Goal: Transaction & Acquisition: Purchase product/service

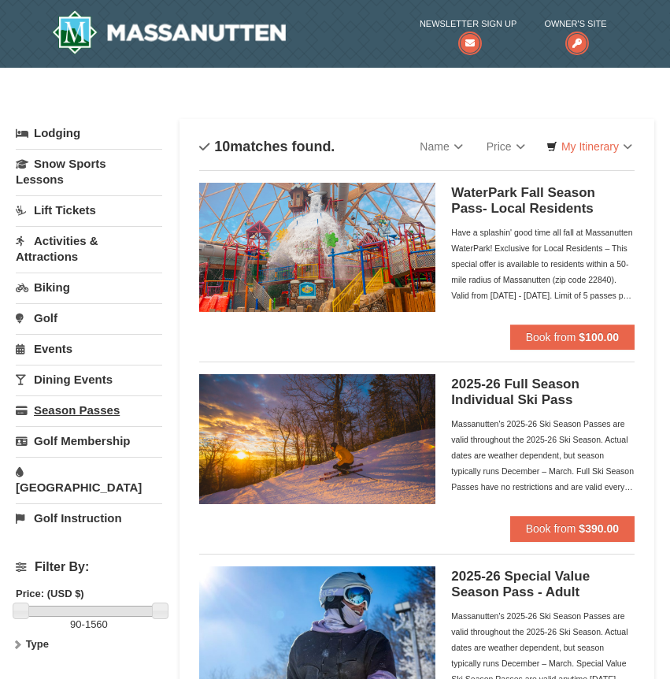
click at [66, 405] on link "Season Passes" at bounding box center [89, 409] width 147 height 29
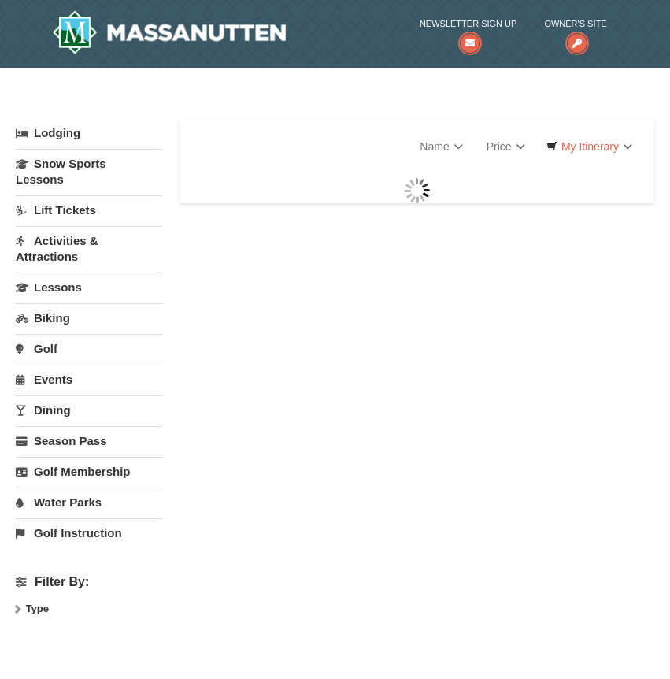
select select "9"
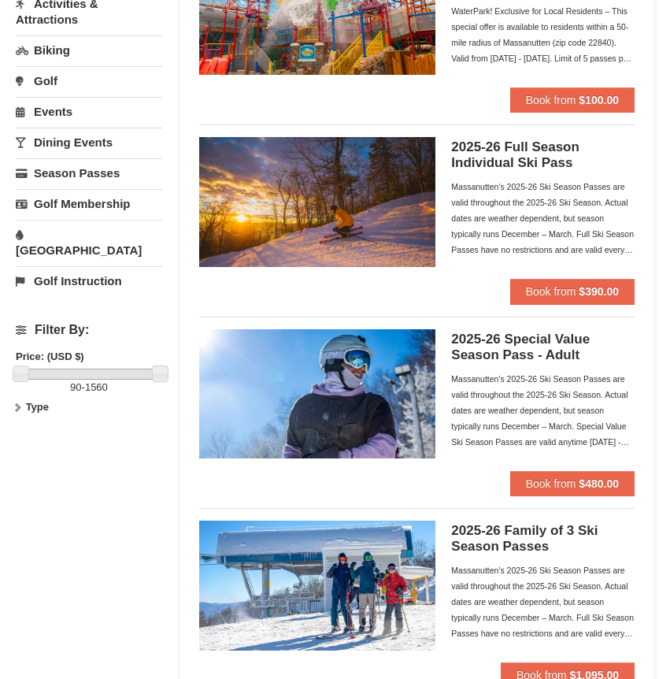
scroll to position [240, 0]
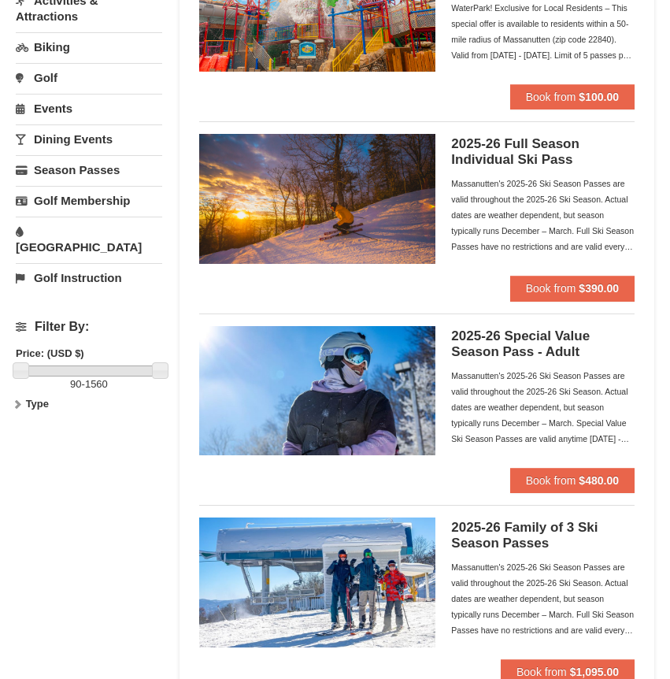
click at [540, 285] on span "Book from" at bounding box center [551, 288] width 50 height 13
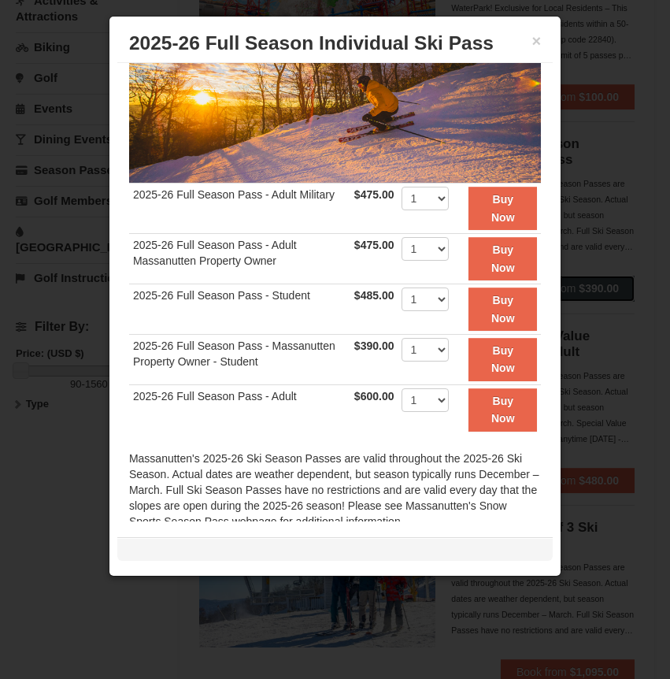
scroll to position [118, 0]
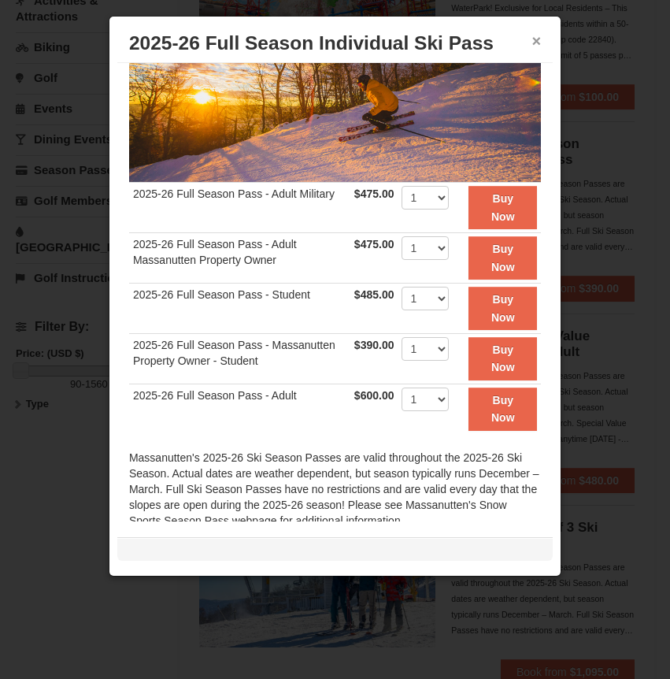
click at [534, 46] on button "×" at bounding box center [536, 41] width 9 height 16
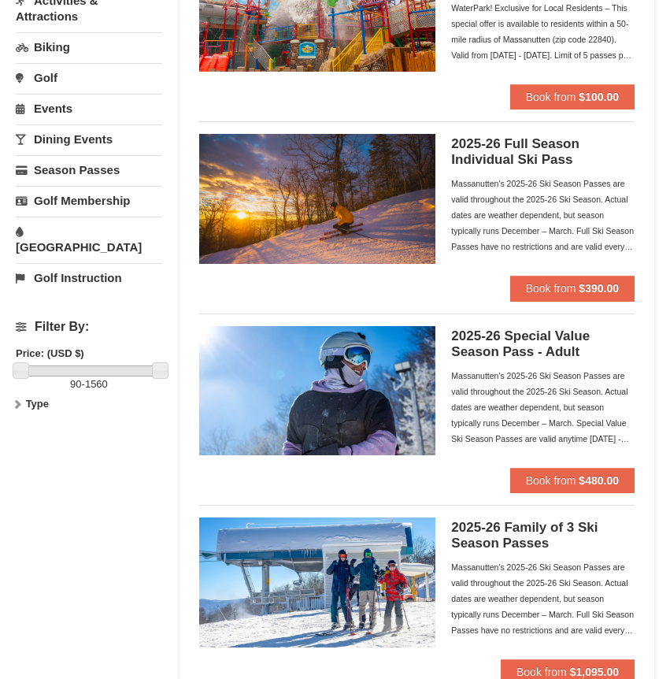
scroll to position [208, 0]
